Goal: Transaction & Acquisition: Purchase product/service

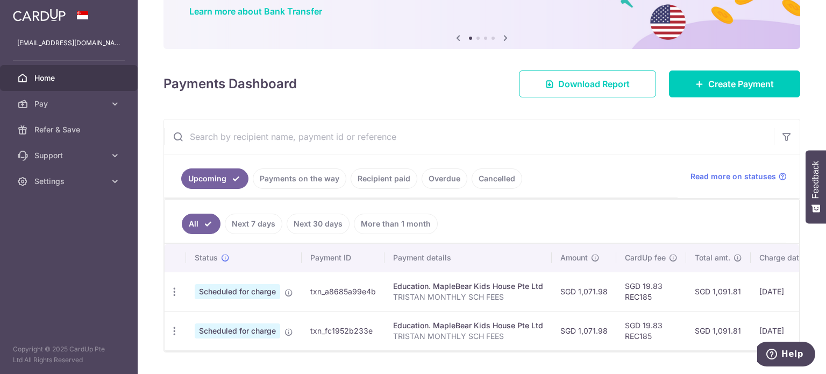
scroll to position [108, 0]
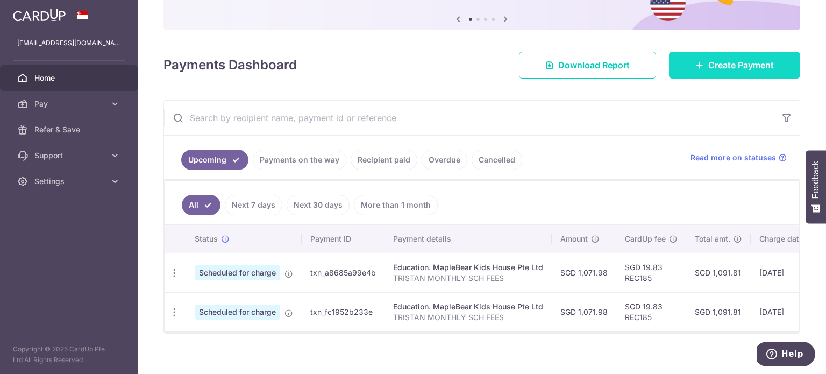
click at [720, 68] on span "Create Payment" at bounding box center [741, 65] width 66 height 13
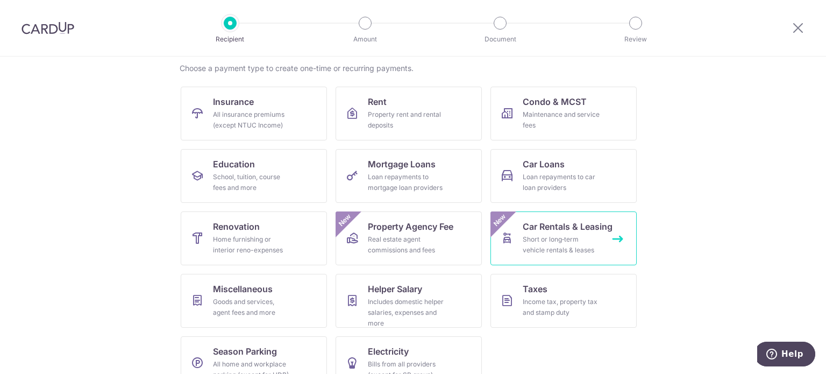
scroll to position [107, 0]
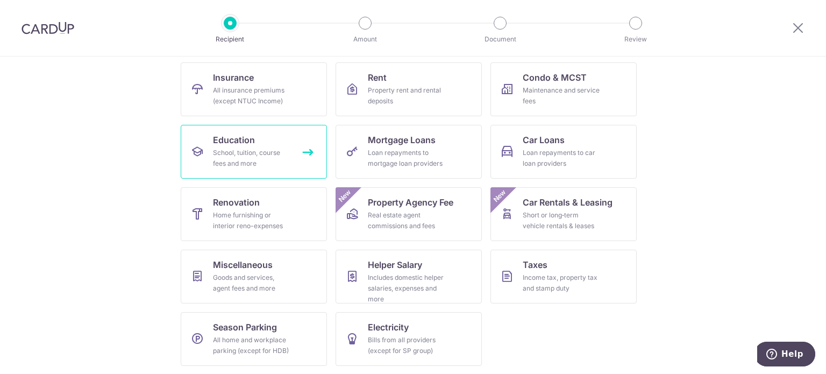
click at [253, 159] on div "School, tuition, course fees and more" at bounding box center [251, 158] width 77 height 22
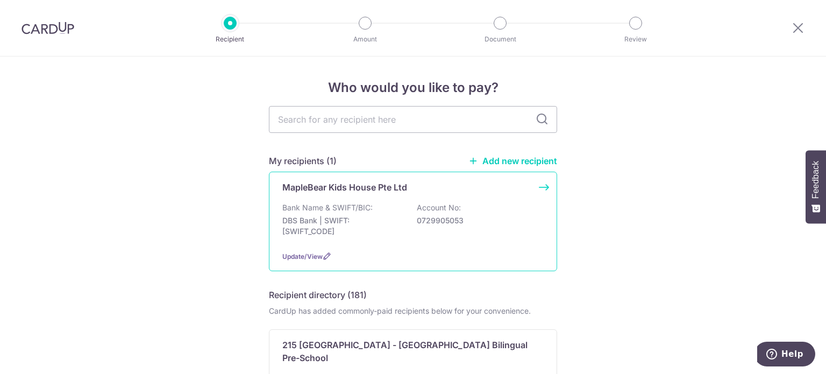
click at [405, 230] on div "Bank Name & SWIFT/BIC: DBS Bank | SWIFT: [SWIFT_CODE] Account No: 0729905053" at bounding box center [412, 222] width 261 height 40
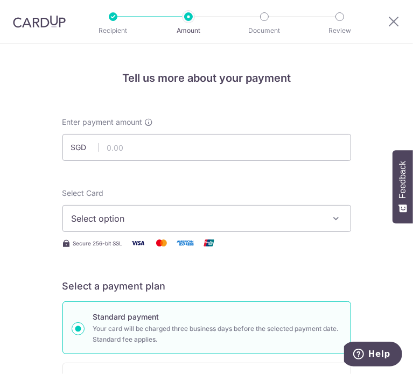
click at [265, 222] on span "Select option" at bounding box center [199, 218] width 255 height 13
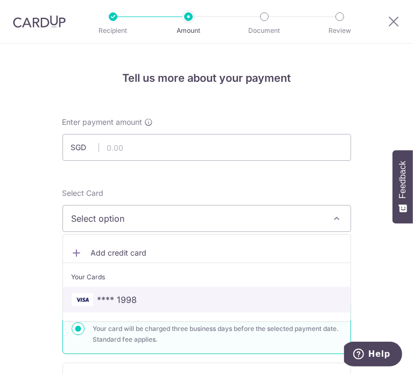
click at [115, 301] on span "**** 1998" at bounding box center [117, 299] width 40 height 13
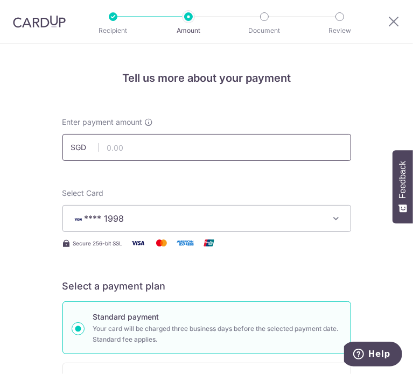
click at [173, 141] on input "text" at bounding box center [206, 147] width 288 height 27
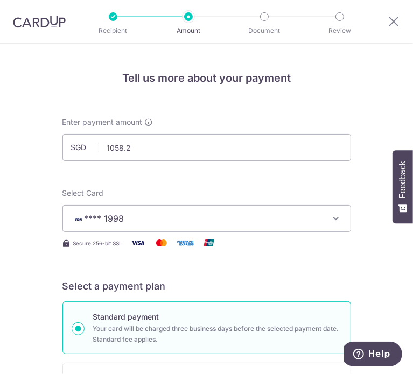
type input "1,058.20"
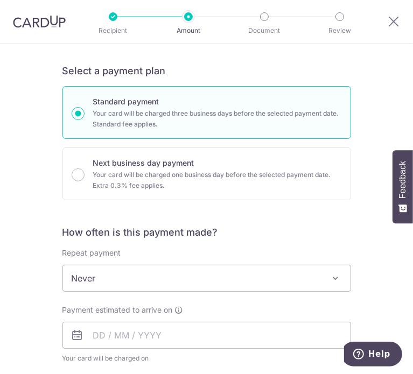
scroll to position [269, 0]
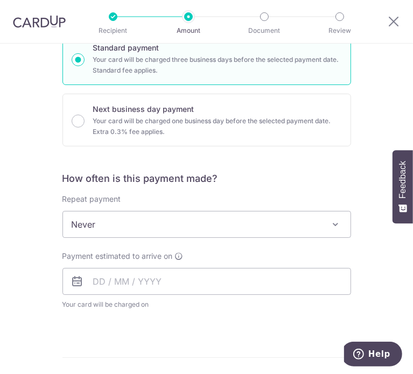
click at [242, 218] on span "Never" at bounding box center [206, 224] width 287 height 26
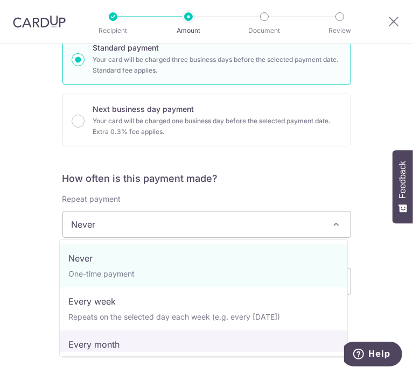
select select "3"
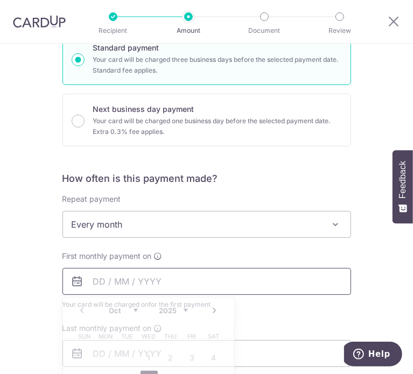
click at [202, 278] on input "text" at bounding box center [206, 281] width 288 height 27
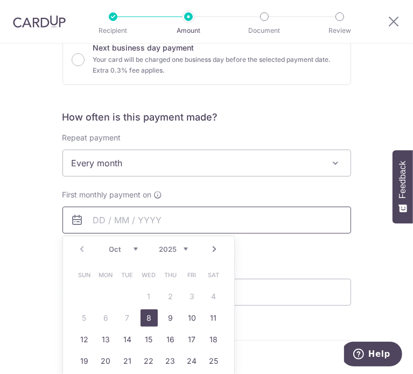
scroll to position [377, 0]
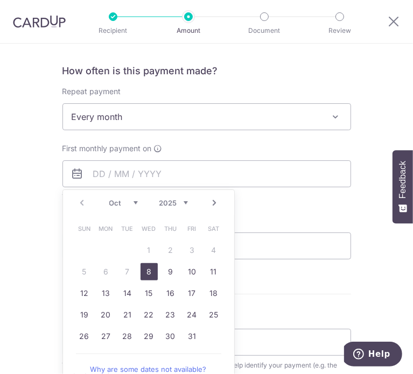
click at [146, 272] on link "8" at bounding box center [148, 271] width 17 height 17
type input "08/10/2025"
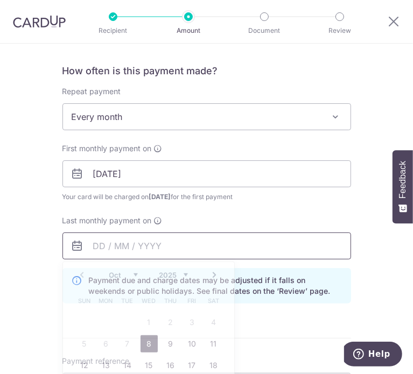
click at [200, 245] on input "text" at bounding box center [206, 245] width 288 height 27
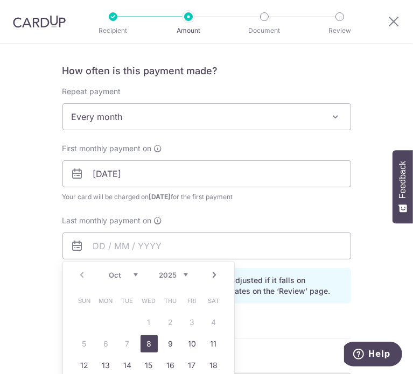
click at [210, 275] on link "Next" at bounding box center [214, 274] width 13 height 13
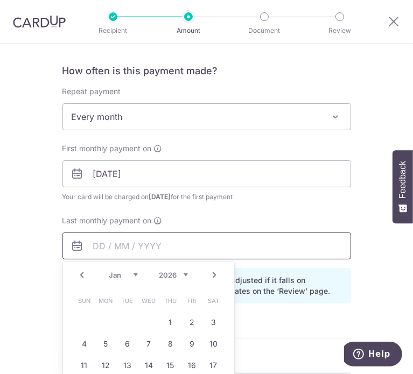
scroll to position [430, 0]
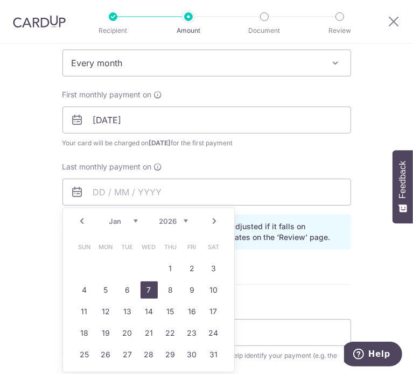
click at [148, 287] on link "7" at bounding box center [148, 289] width 17 height 17
type input "07/01/2026"
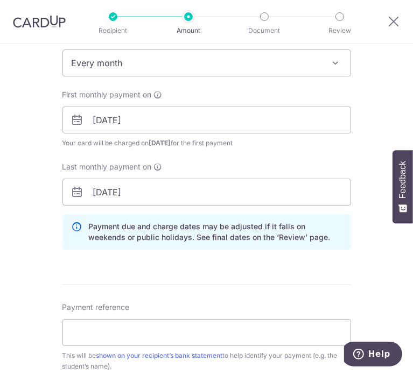
click at [260, 270] on form "Enter payment amount SGD 1,058.20 1058.20 Select Card **** 1998 Add credit card…" at bounding box center [206, 152] width 288 height 933
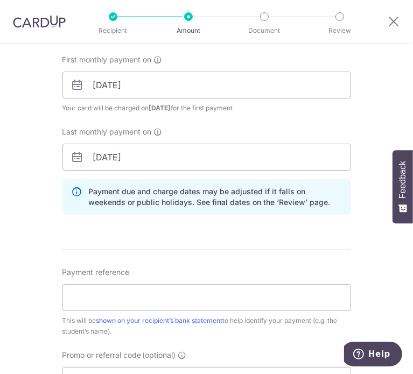
scroll to position [484, 0]
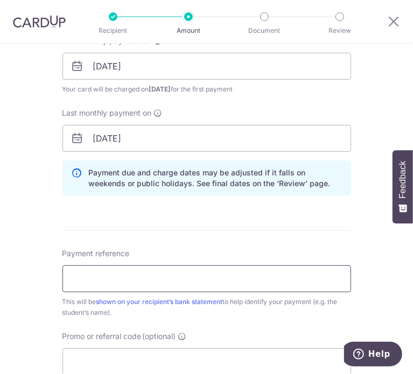
click at [166, 281] on input "Payment reference" at bounding box center [206, 278] width 288 height 27
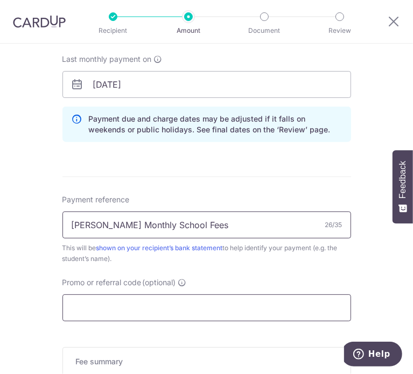
type input "NATHAN Monthly School Fees"
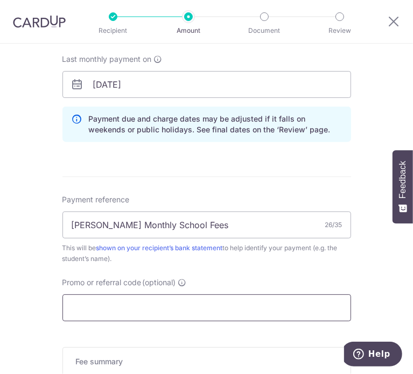
click at [172, 308] on input "Promo or referral code (optional)" at bounding box center [206, 307] width 288 height 27
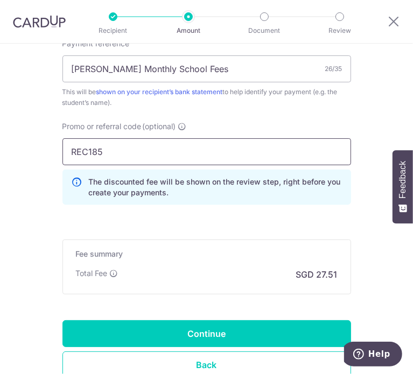
scroll to position [699, 0]
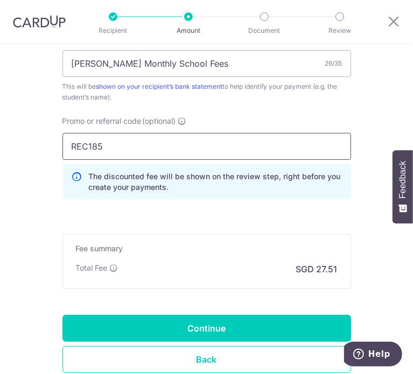
type input "REC185"
click at [164, 268] on div "Total Fee SGD 27.51" at bounding box center [206, 269] width 261 height 13
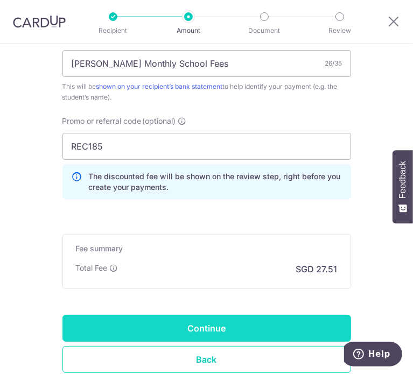
click at [186, 330] on input "Continue" at bounding box center [206, 328] width 288 height 27
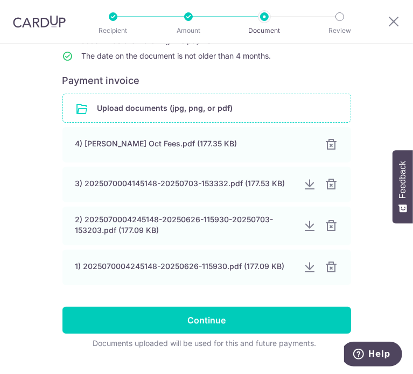
scroll to position [161, 0]
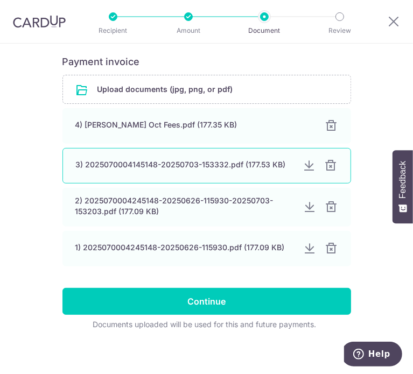
click at [329, 172] on div at bounding box center [330, 165] width 13 height 13
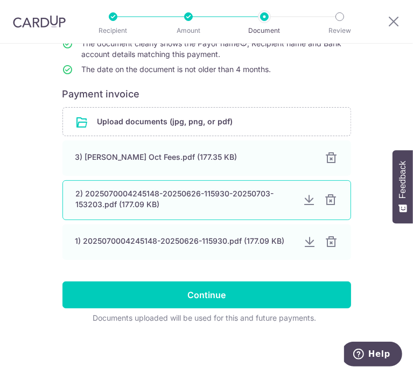
click at [327, 201] on div at bounding box center [330, 200] width 13 height 13
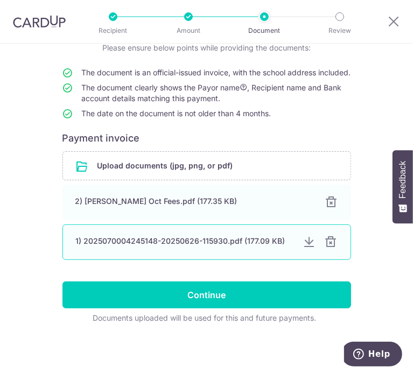
click at [330, 242] on div at bounding box center [330, 242] width 13 height 13
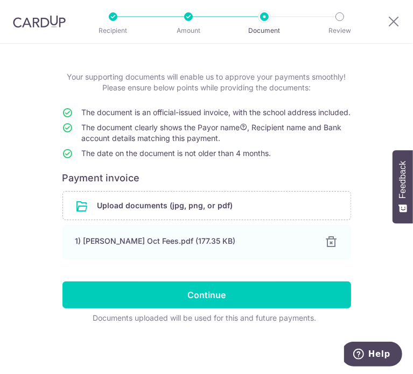
scroll to position [55, 0]
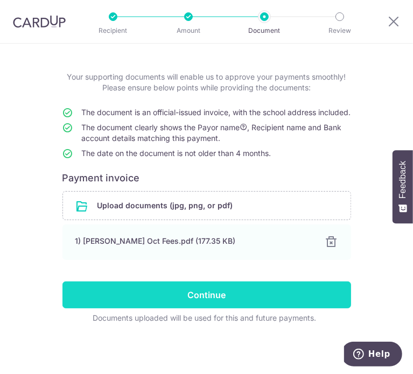
click at [251, 295] on input "Continue" at bounding box center [206, 294] width 288 height 27
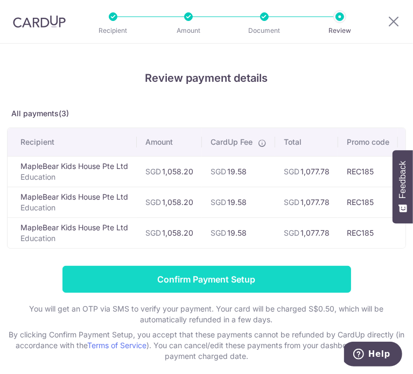
click at [293, 288] on input "Confirm Payment Setup" at bounding box center [206, 279] width 288 height 27
